Goal: Information Seeking & Learning: Learn about a topic

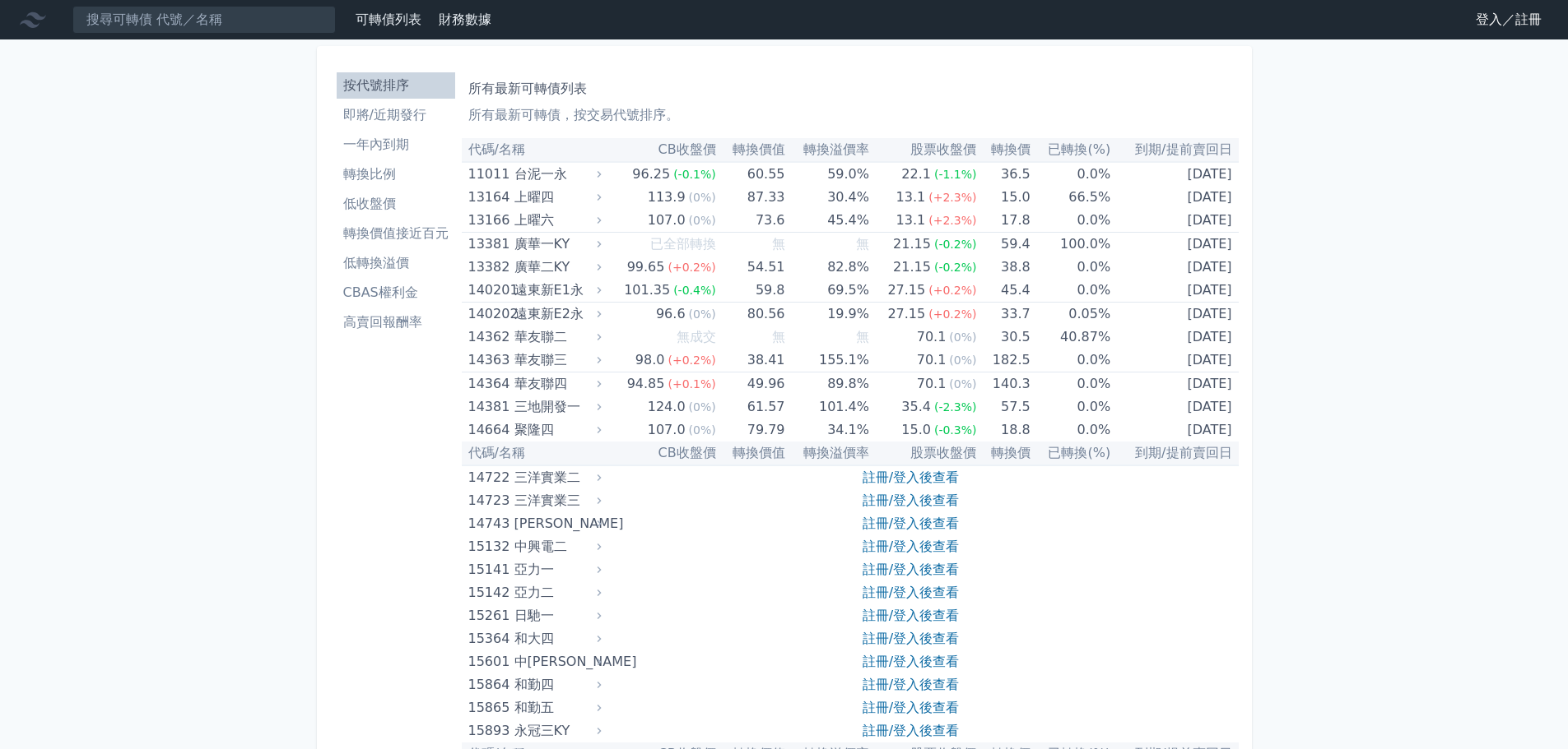
click at [394, 291] on li "CBAS權利金" at bounding box center [395, 293] width 118 height 20
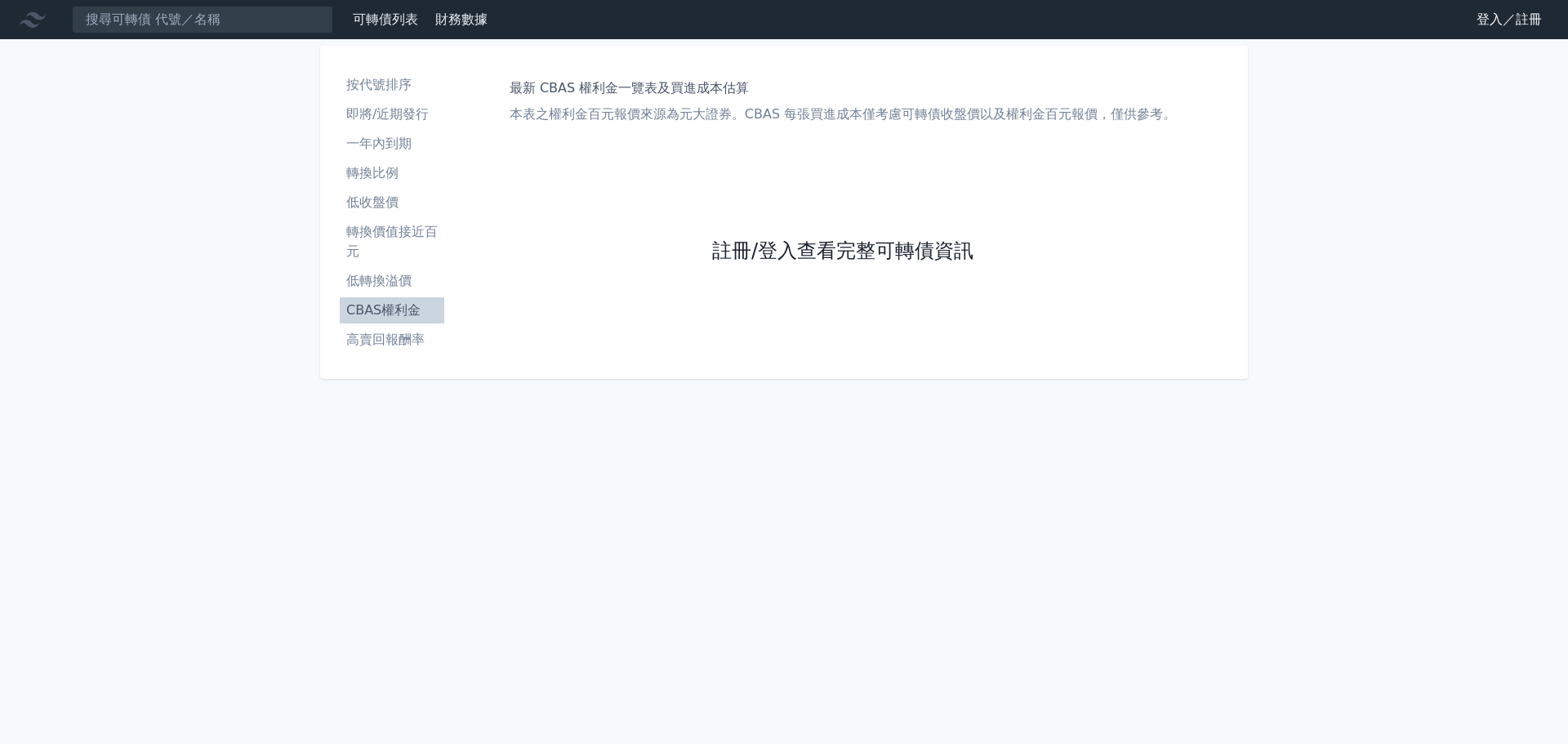
click at [747, 247] on link "註冊/登入查看完整可轉債資訊" at bounding box center [843, 251] width 262 height 26
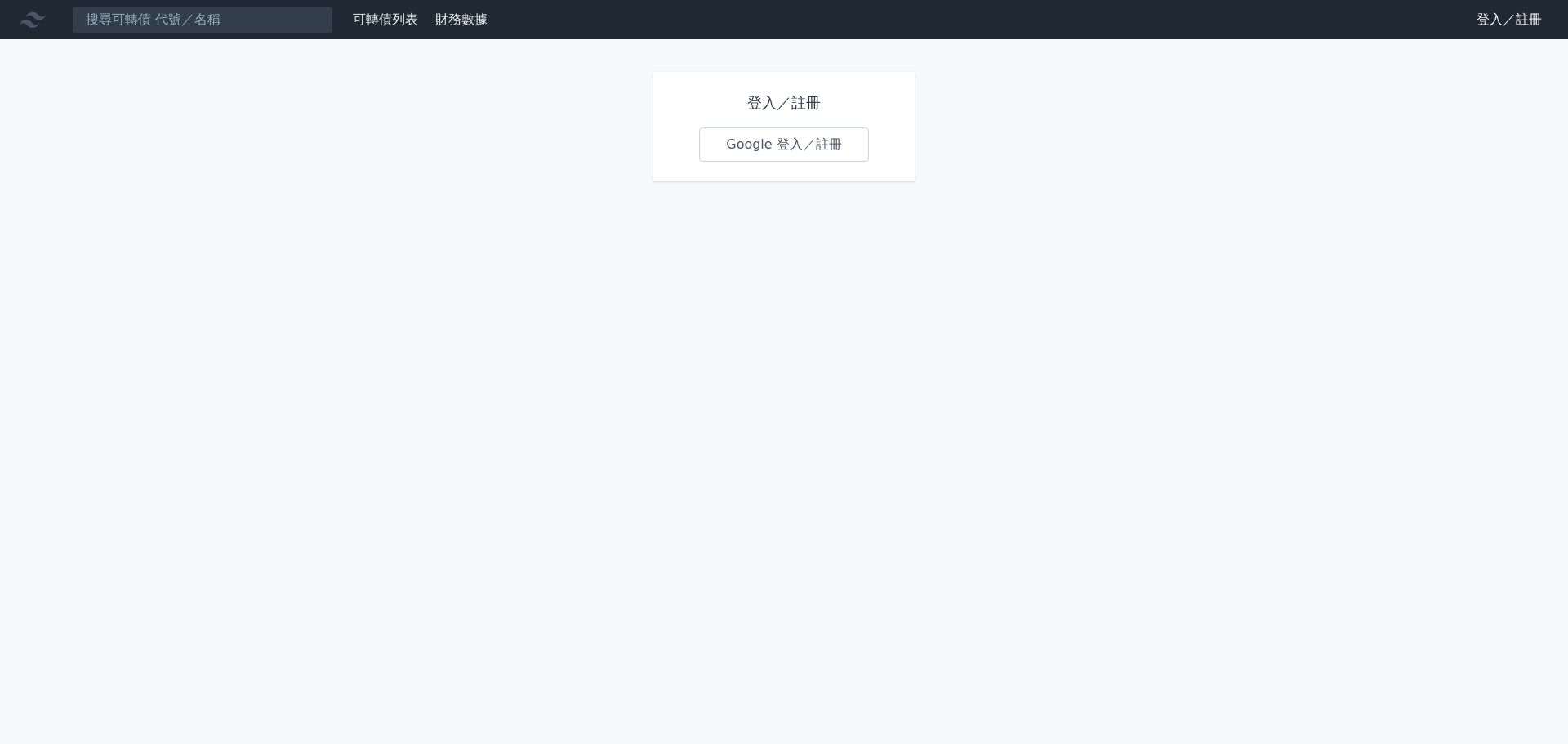
drag, startPoint x: 727, startPoint y: 156, endPoint x: 684, endPoint y: 29, distance: 134.1
click at [728, 156] on link "Google 登入／註冊" at bounding box center [784, 144] width 170 height 35
